Goal: Complete application form

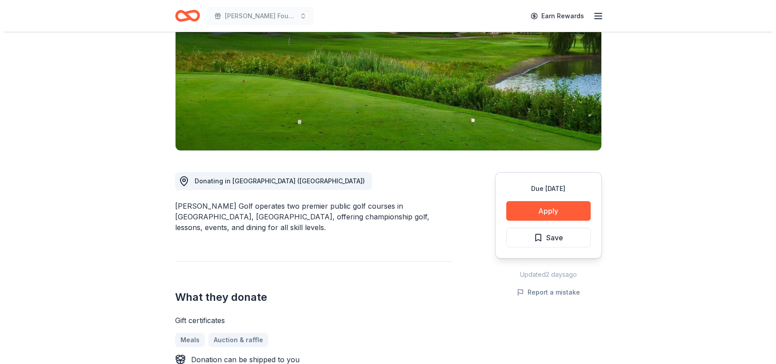
scroll to position [133, 0]
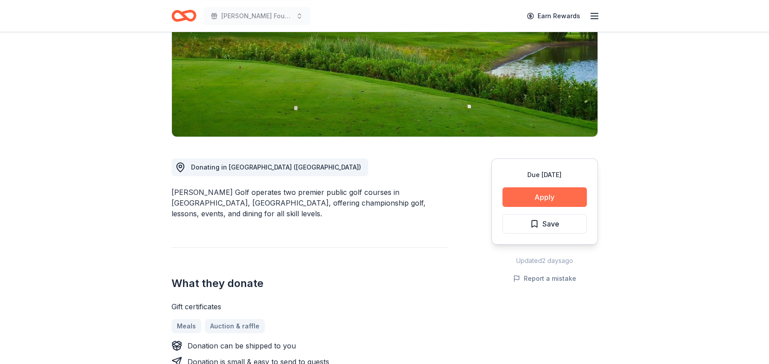
click at [526, 200] on button "Apply" at bounding box center [545, 197] width 84 height 20
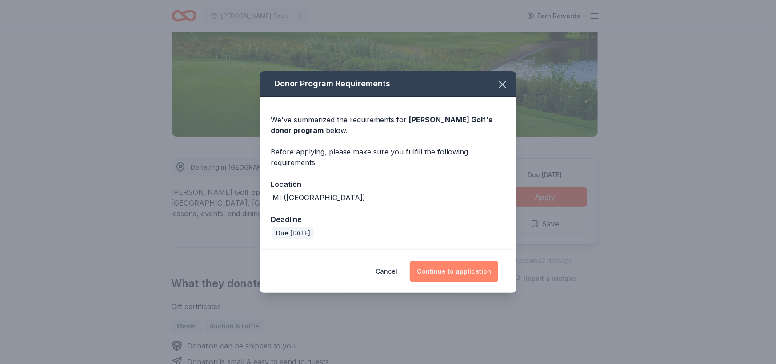
click at [448, 271] on button "Continue to application" at bounding box center [454, 270] width 88 height 21
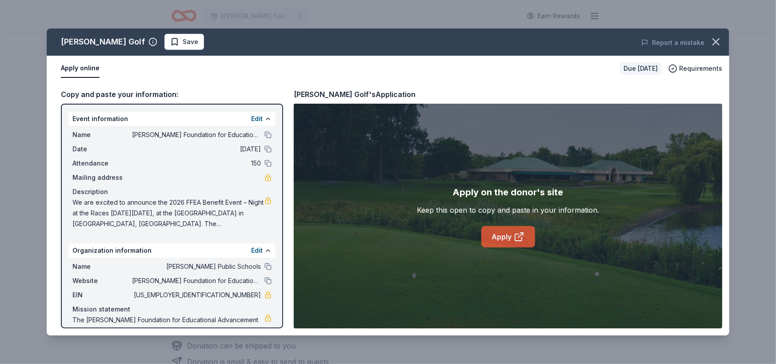
click at [498, 234] on link "Apply" at bounding box center [508, 236] width 54 height 21
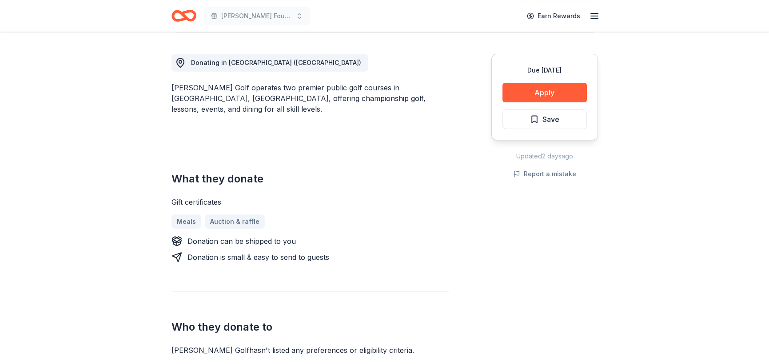
scroll to position [222, 0]
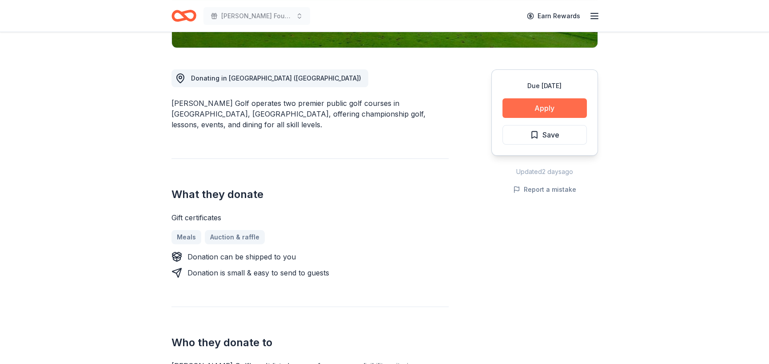
click at [559, 106] on button "Apply" at bounding box center [545, 108] width 84 height 20
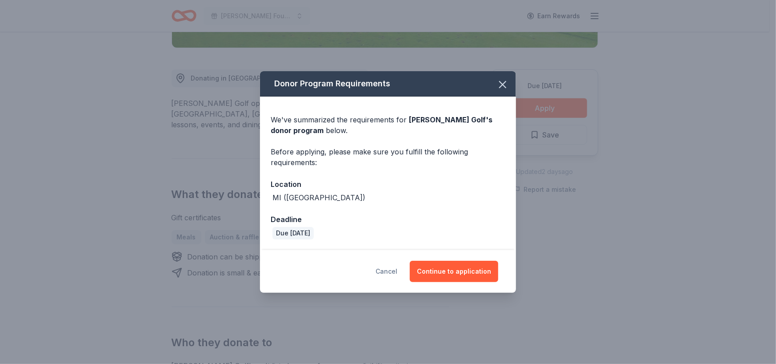
click at [389, 275] on button "Cancel" at bounding box center [387, 270] width 22 height 21
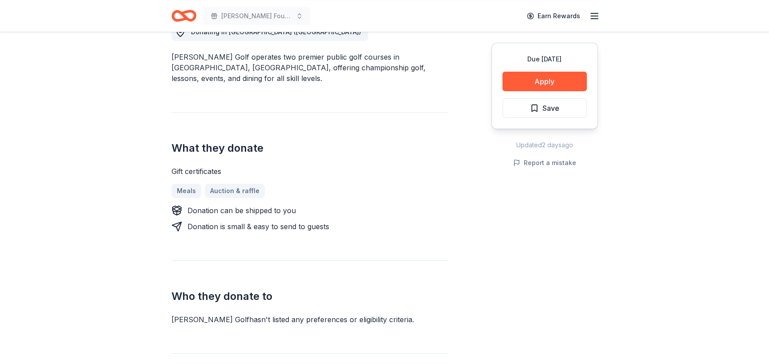
scroll to position [267, 0]
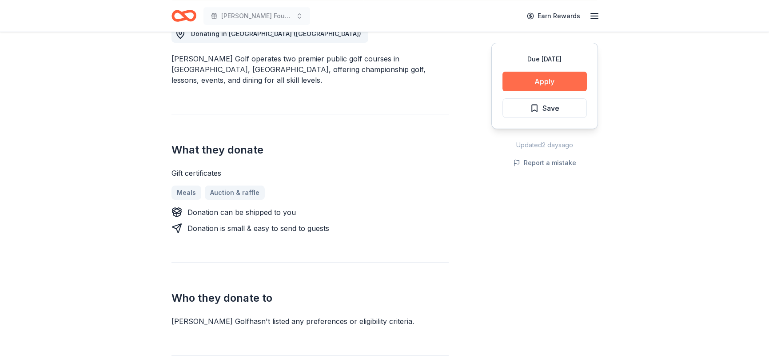
click at [531, 84] on button "Apply" at bounding box center [545, 82] width 84 height 20
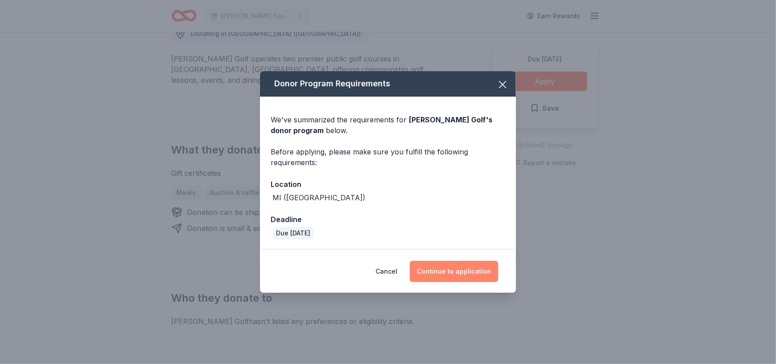
click at [442, 272] on button "Continue to application" at bounding box center [454, 270] width 88 height 21
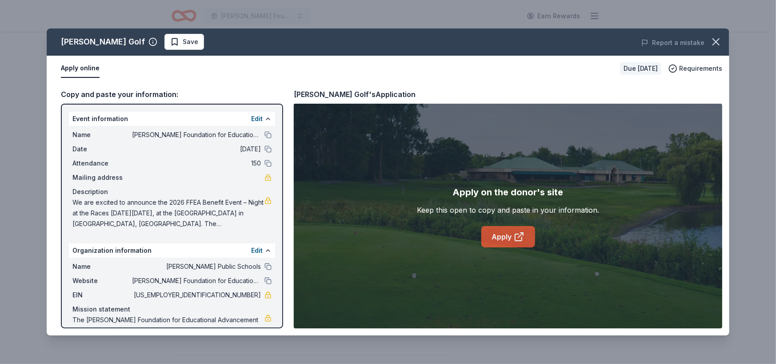
click at [505, 242] on link "Apply" at bounding box center [508, 236] width 54 height 21
click at [720, 40] on icon "button" at bounding box center [716, 42] width 12 height 12
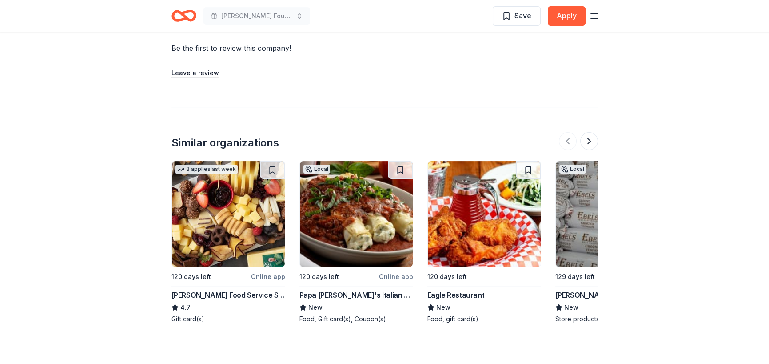
scroll to position [756, 0]
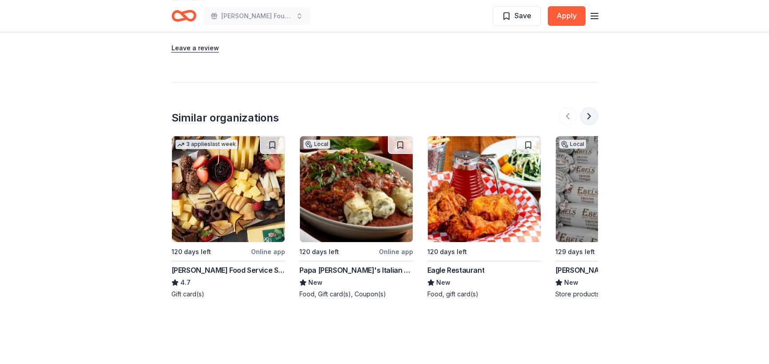
click at [587, 107] on button at bounding box center [589, 116] width 18 height 18
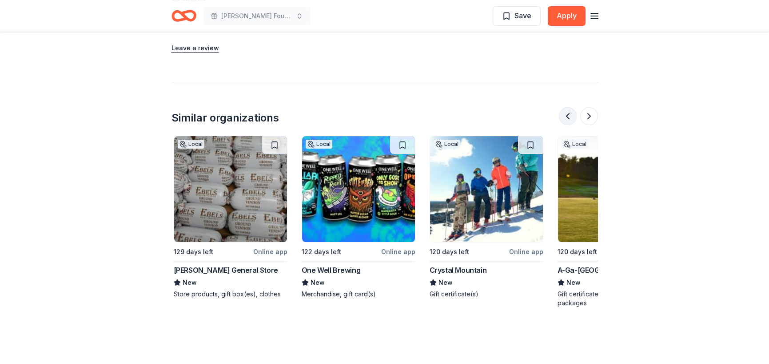
scroll to position [0, 384]
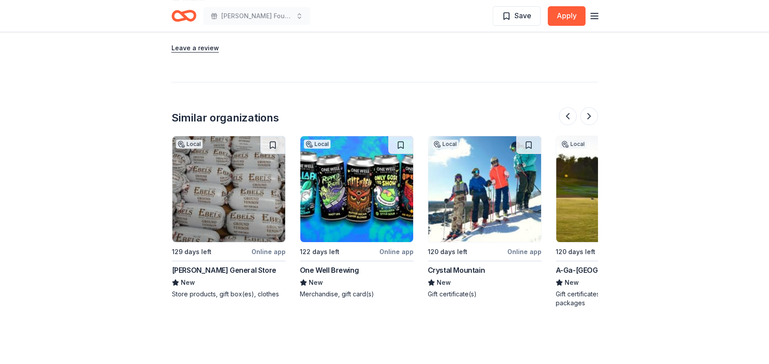
click at [511, 211] on img at bounding box center [484, 189] width 113 height 106
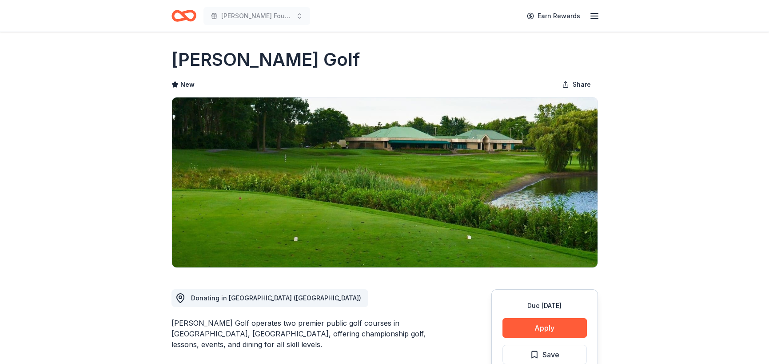
scroll to position [0, 0]
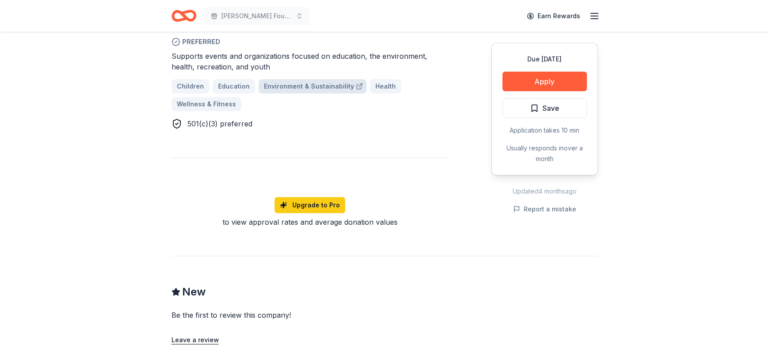
scroll to position [400, 0]
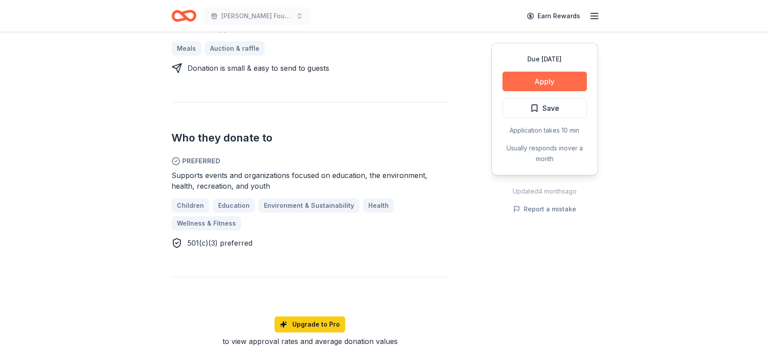
click at [524, 84] on button "Apply" at bounding box center [545, 82] width 84 height 20
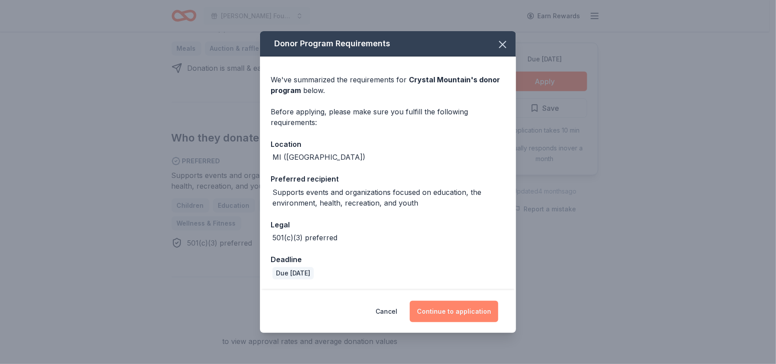
click at [445, 312] on button "Continue to application" at bounding box center [454, 310] width 88 height 21
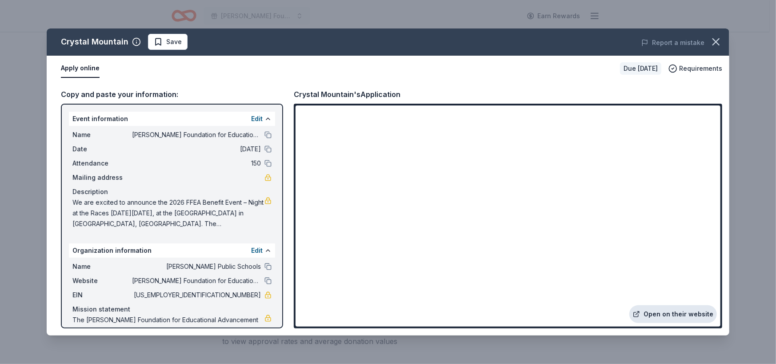
click at [670, 316] on link "Open on their website" at bounding box center [673, 314] width 88 height 18
click at [723, 43] on button "button" at bounding box center [716, 42] width 20 height 20
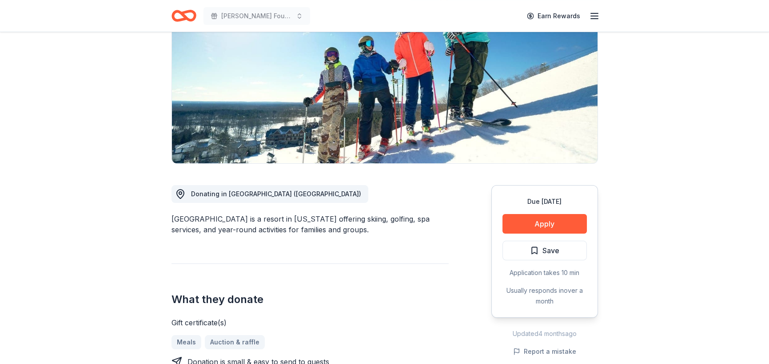
scroll to position [0, 0]
